Goal: Transaction & Acquisition: Obtain resource

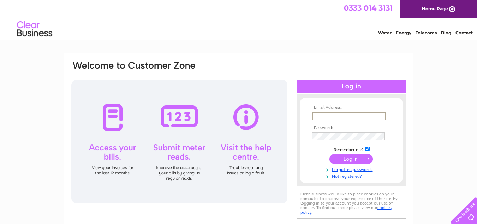
click at [325, 115] on input "text" at bounding box center [348, 116] width 73 height 8
type input "admin@fdamh.org.uk"
click at [338, 160] on input "submit" at bounding box center [350, 159] width 43 height 10
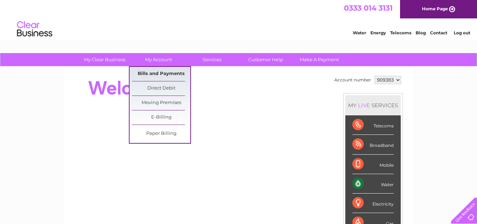
click at [160, 75] on link "Bills and Payments" at bounding box center [161, 74] width 58 height 14
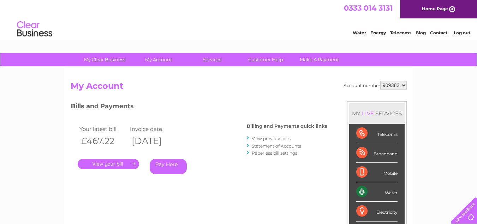
click at [115, 162] on link "." at bounding box center [108, 164] width 61 height 10
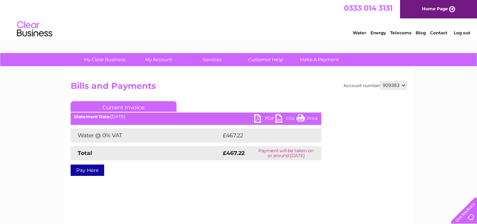
click at [264, 117] on link "PDF" at bounding box center [264, 119] width 21 height 10
